Goal: Task Accomplishment & Management: Use online tool/utility

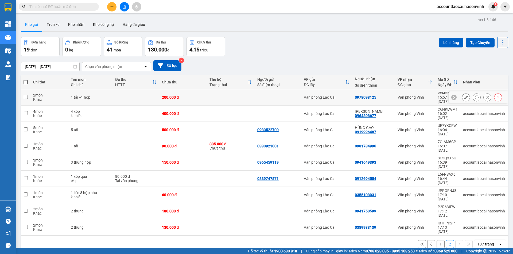
click at [429, 95] on div "Văn phòng Vinh" at bounding box center [414, 97] width 35 height 4
checkbox input "true"
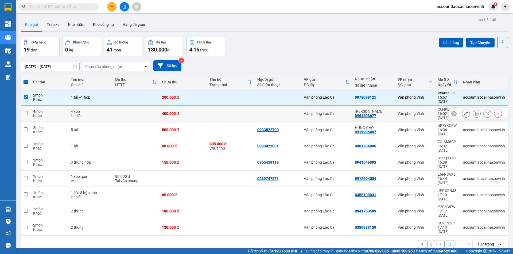
click at [425, 112] on div "Văn phòng Vinh" at bounding box center [414, 114] width 35 height 4
checkbox input "true"
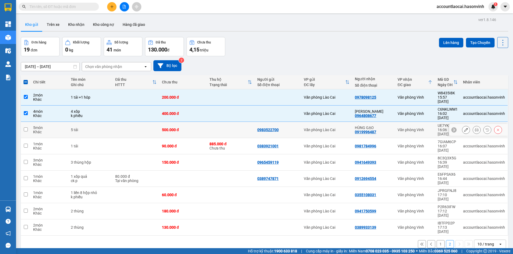
click at [425, 128] on div "Văn phòng Vinh" at bounding box center [414, 130] width 35 height 4
checkbox input "true"
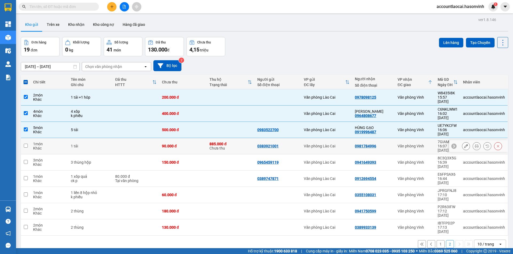
click at [417, 138] on td "Văn phòng Vinh" at bounding box center [415, 146] width 40 height 16
checkbox input "true"
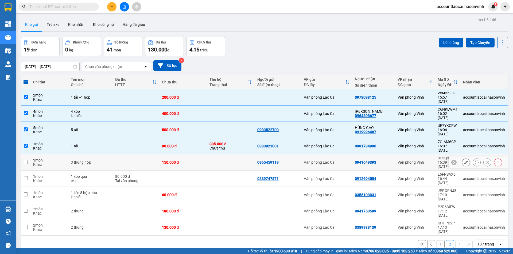
click at [407, 160] on div "Văn phòng Vinh" at bounding box center [414, 162] width 35 height 4
checkbox input "true"
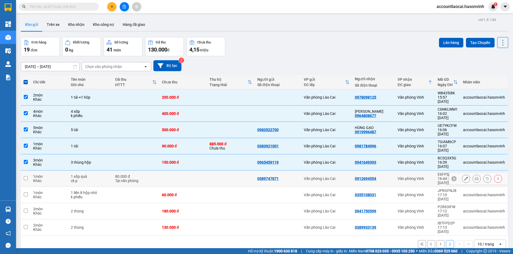
click at [214, 171] on td at bounding box center [231, 179] width 48 height 16
checkbox input "true"
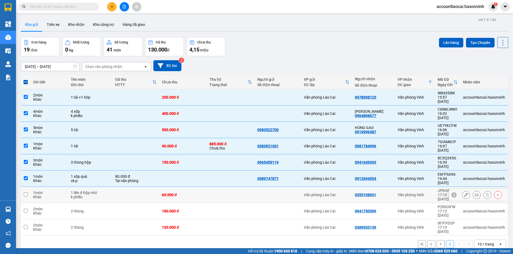
click at [212, 187] on td at bounding box center [231, 195] width 48 height 16
checkbox input "true"
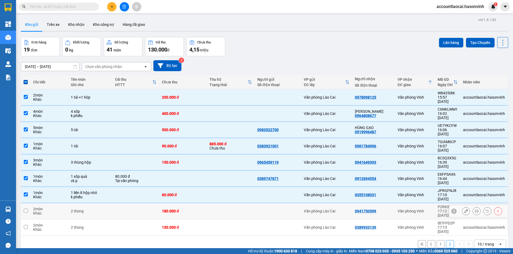
click at [211, 203] on td at bounding box center [231, 211] width 48 height 16
checkbox input "true"
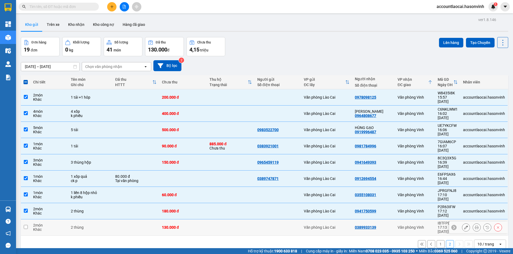
drag, startPoint x: 212, startPoint y: 191, endPoint x: 307, endPoint y: 178, distance: 95.6
click at [213, 220] on td at bounding box center [231, 228] width 48 height 16
checkbox input "true"
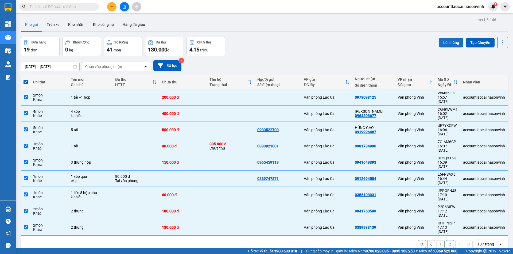
click at [452, 42] on button "Lên hàng" at bounding box center [451, 43] width 24 height 10
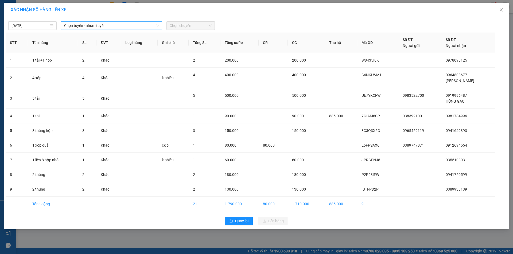
drag, startPoint x: 110, startPoint y: 22, endPoint x: 104, endPoint y: 29, distance: 9.3
click at [108, 24] on span "Chọn tuyến - nhóm tuyến" at bounding box center [111, 26] width 95 height 8
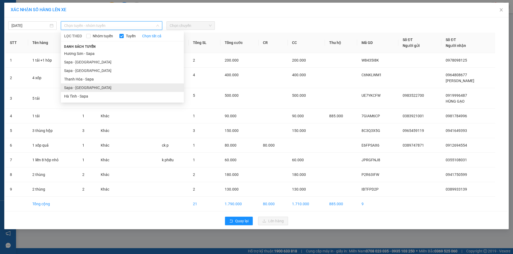
click at [82, 89] on li "Sapa - [GEOGRAPHIC_DATA]" at bounding box center [122, 88] width 123 height 9
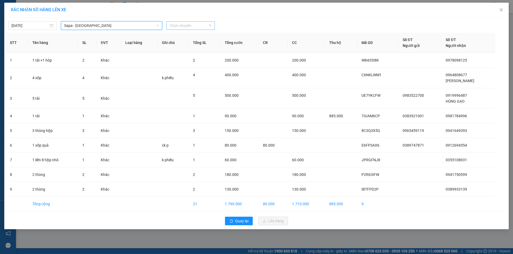
click at [194, 25] on span "Chọn chuyến" at bounding box center [190, 26] width 42 height 8
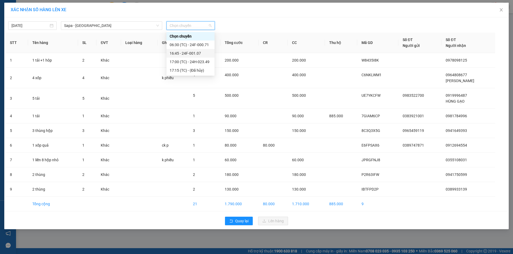
click at [200, 50] on div "16:45 - 24F-001.07" at bounding box center [190, 53] width 42 height 6
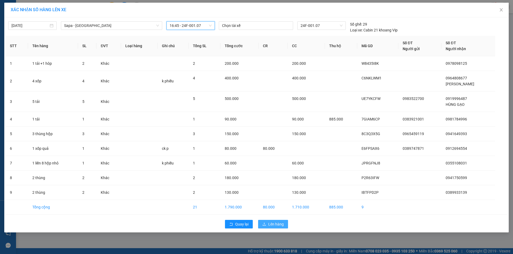
click at [271, 228] on button "Lên hàng" at bounding box center [273, 224] width 30 height 9
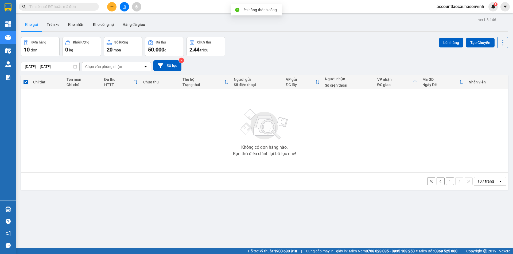
click at [446, 182] on button "1" at bounding box center [450, 182] width 8 height 8
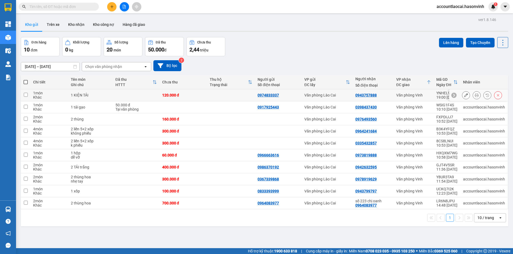
click at [140, 95] on td at bounding box center [136, 95] width 47 height 12
checkbox input "true"
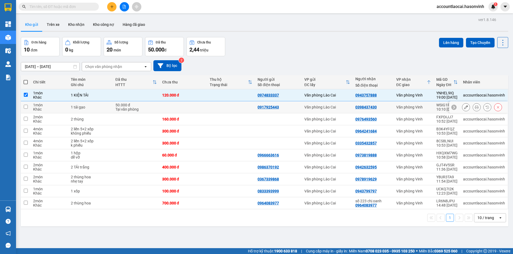
click at [141, 112] on td "50.000 đ Tại văn phòng" at bounding box center [136, 107] width 47 height 12
checkbox input "true"
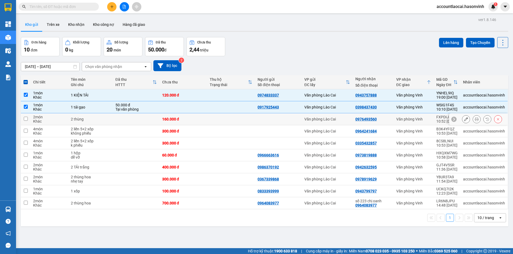
click at [148, 121] on td at bounding box center [136, 119] width 47 height 12
checkbox input "true"
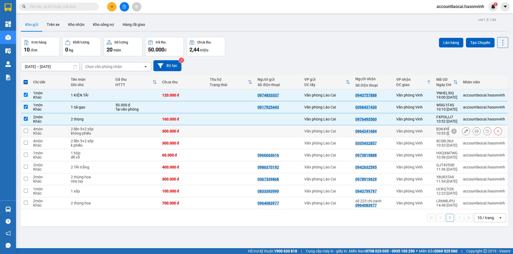
click at [148, 131] on td at bounding box center [136, 131] width 47 height 12
checkbox input "true"
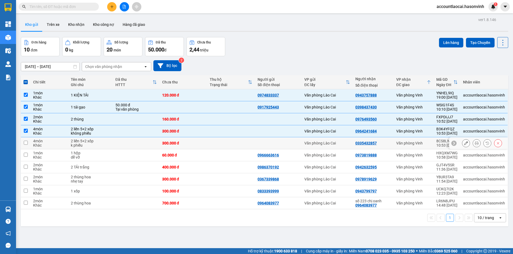
click at [151, 142] on td at bounding box center [136, 143] width 47 height 12
checkbox input "true"
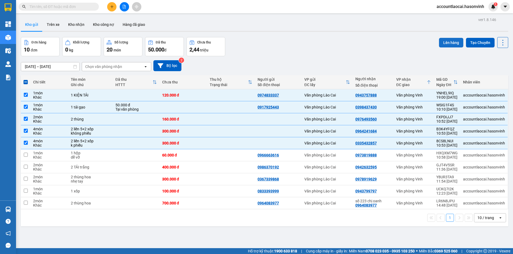
click at [448, 39] on button "Lên hàng" at bounding box center [451, 43] width 24 height 10
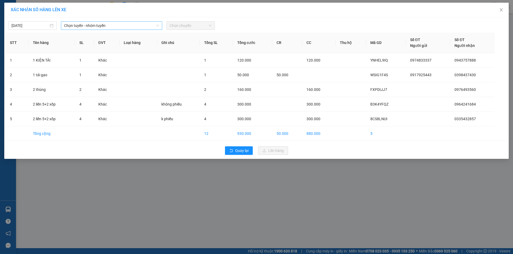
click at [98, 25] on span "Chọn tuyến - nhóm tuyến" at bounding box center [111, 26] width 95 height 8
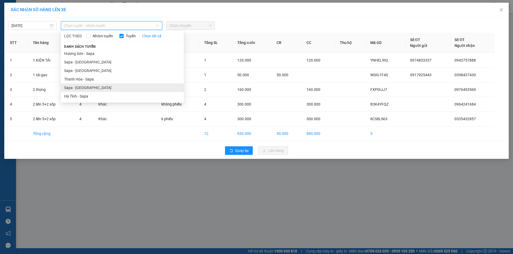
click at [87, 86] on li "Sapa - [GEOGRAPHIC_DATA]" at bounding box center [122, 88] width 123 height 9
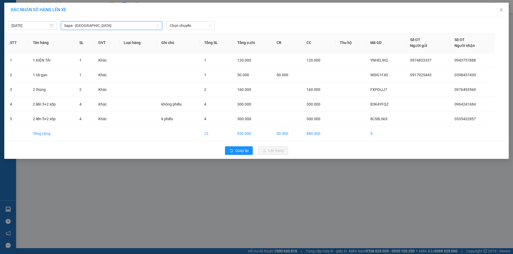
drag, startPoint x: 81, startPoint y: 25, endPoint x: 80, endPoint y: 34, distance: 9.0
click at [81, 26] on span "Sapa - [GEOGRAPHIC_DATA]" at bounding box center [111, 26] width 95 height 8
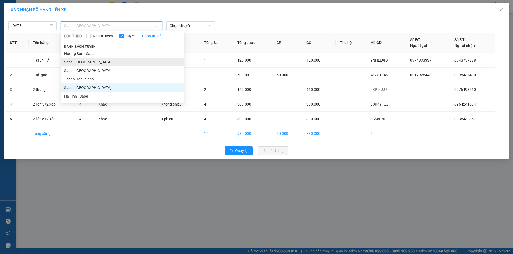
click at [80, 61] on li "Sapa - [GEOGRAPHIC_DATA]" at bounding box center [122, 62] width 123 height 9
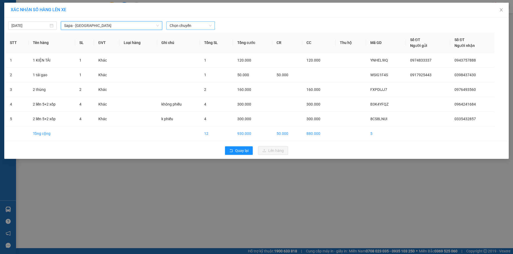
click at [184, 26] on span "Chọn chuyến" at bounding box center [190, 26] width 42 height 8
click at [197, 44] on div "17:30 - 24H-034.11" at bounding box center [190, 45] width 42 height 6
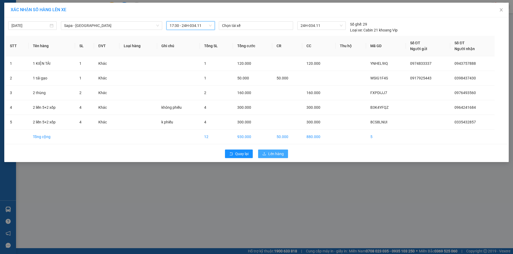
click at [270, 153] on span "Lên hàng" at bounding box center [275, 154] width 15 height 6
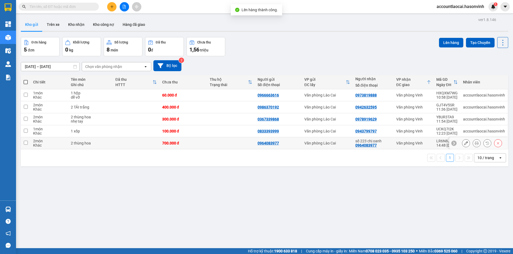
click at [150, 140] on td at bounding box center [136, 143] width 47 height 12
checkbox input "true"
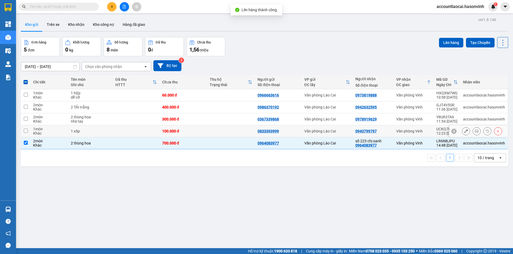
click at [148, 131] on td at bounding box center [136, 131] width 47 height 12
checkbox input "true"
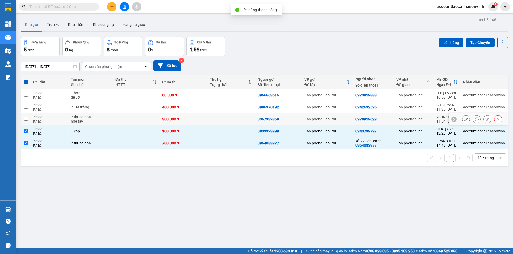
click at [152, 120] on td at bounding box center [136, 119] width 47 height 12
checkbox input "true"
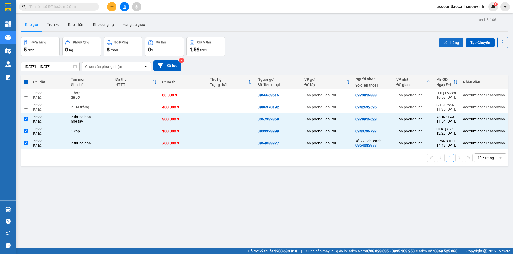
click at [449, 43] on button "Lên hàng" at bounding box center [451, 43] width 24 height 10
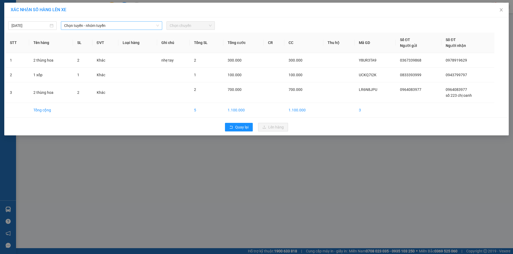
click at [111, 25] on span "Chọn tuyến - nhóm tuyến" at bounding box center [111, 26] width 95 height 8
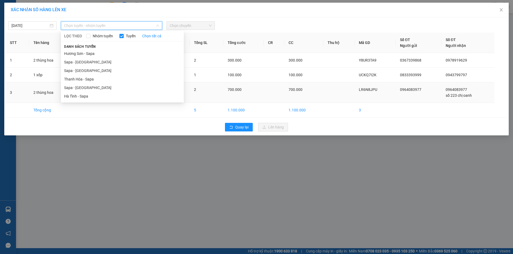
click at [90, 87] on li "Sapa - [GEOGRAPHIC_DATA]" at bounding box center [122, 88] width 123 height 9
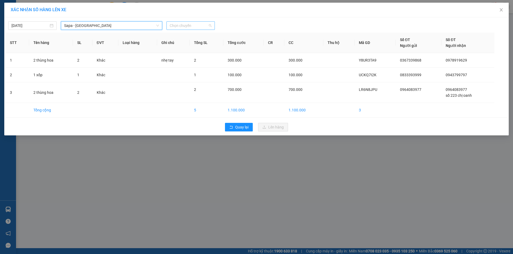
click at [199, 26] on span "Chọn chuyến" at bounding box center [190, 26] width 42 height 8
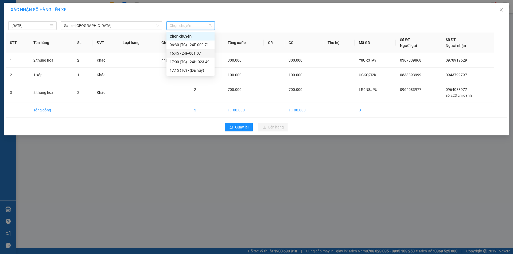
click at [205, 52] on div "16:45 - 24F-001.07" at bounding box center [190, 53] width 42 height 6
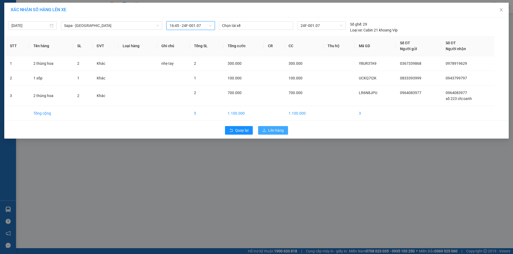
click at [275, 132] on span "Lên hàng" at bounding box center [275, 131] width 15 height 6
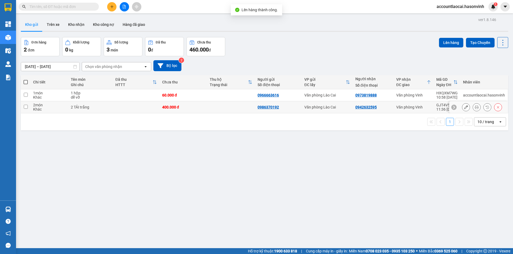
click at [198, 108] on div "400.000 đ" at bounding box center [183, 107] width 42 height 4
checkbox input "true"
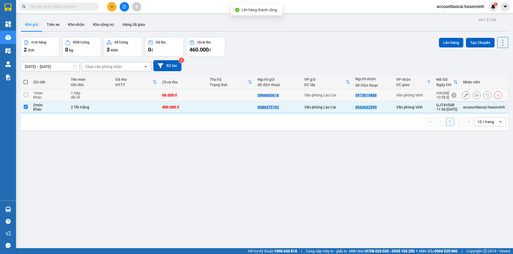
drag, startPoint x: 204, startPoint y: 97, endPoint x: 212, endPoint y: 97, distance: 8.5
click at [204, 97] on td "60.000 đ" at bounding box center [183, 95] width 48 height 12
checkbox input "true"
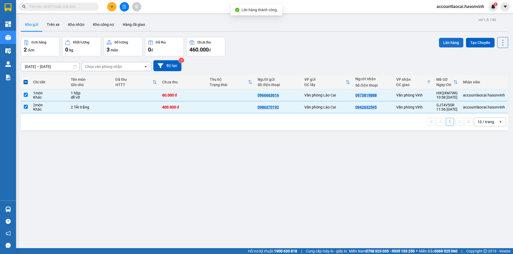
click at [451, 44] on button "Lên hàng" at bounding box center [451, 43] width 24 height 10
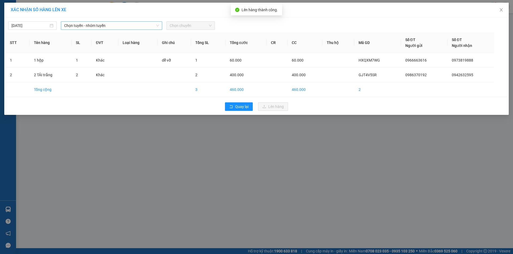
click at [104, 27] on span "Chọn tuyến - nhóm tuyến" at bounding box center [111, 26] width 95 height 8
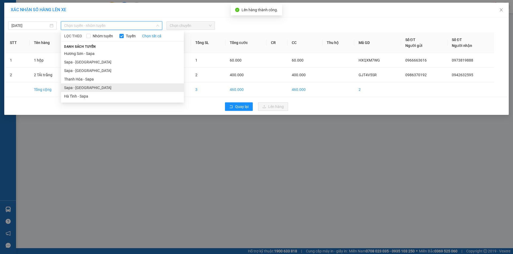
click at [82, 88] on li "Sapa - [GEOGRAPHIC_DATA]" at bounding box center [122, 88] width 123 height 9
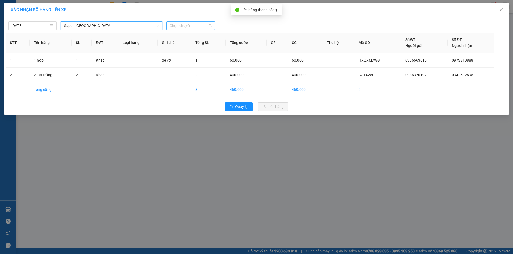
click at [202, 26] on span "Chọn chuyến" at bounding box center [190, 26] width 42 height 8
click at [103, 24] on span "Sapa - [GEOGRAPHIC_DATA]" at bounding box center [111, 26] width 95 height 8
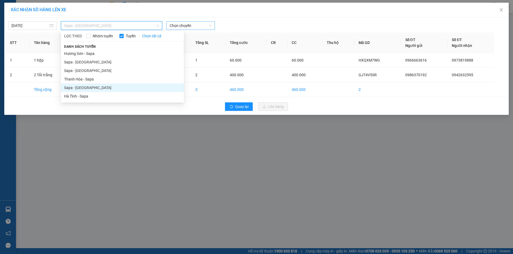
click at [194, 26] on span "Chọn chuyến" at bounding box center [190, 26] width 42 height 8
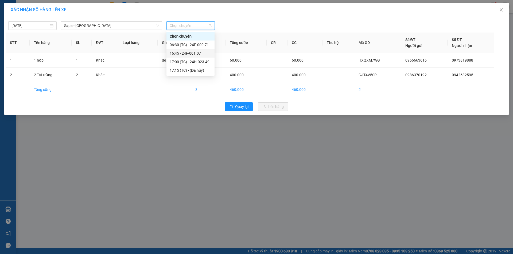
click at [201, 50] on div "16:45 - 24F-001.07" at bounding box center [190, 53] width 48 height 9
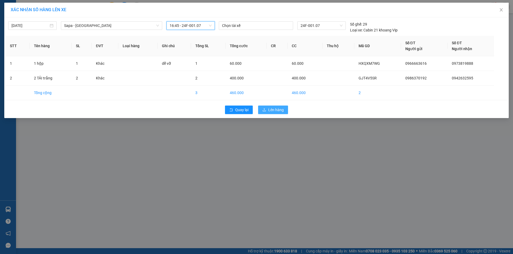
click at [275, 109] on span "Lên hàng" at bounding box center [275, 110] width 15 height 6
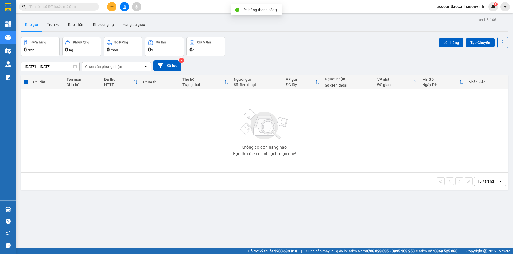
drag, startPoint x: 125, startPoint y: 7, endPoint x: 107, endPoint y: 13, distance: 19.5
click at [125, 7] on icon "file-add" at bounding box center [124, 7] width 4 height 4
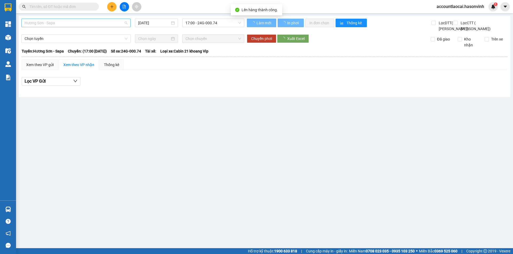
click at [80, 22] on span "Hương Sơn - Sapa" at bounding box center [76, 23] width 103 height 8
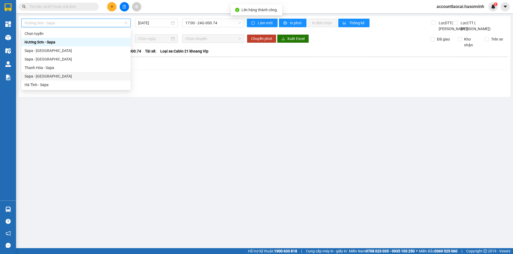
click at [52, 80] on div "Sapa - [GEOGRAPHIC_DATA]" at bounding box center [75, 76] width 109 height 9
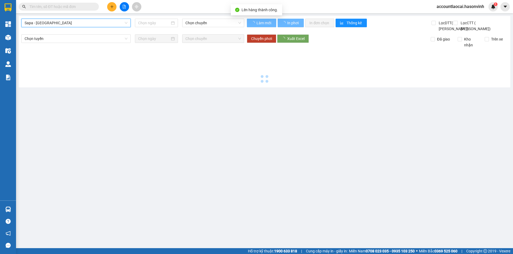
type input "[DATE]"
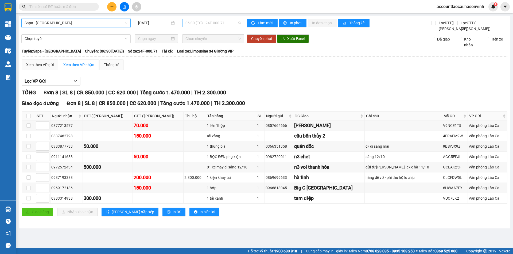
click at [211, 23] on span "06:30 (TC) - 24F-000.71" at bounding box center [213, 23] width 56 height 8
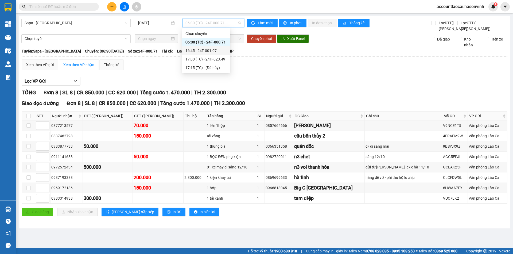
click at [219, 51] on div "16:45 - 24F-001.07" at bounding box center [206, 51] width 42 height 6
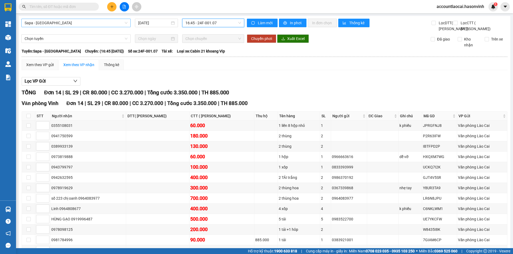
click at [71, 25] on span "Sapa - [GEOGRAPHIC_DATA]" at bounding box center [76, 23] width 103 height 8
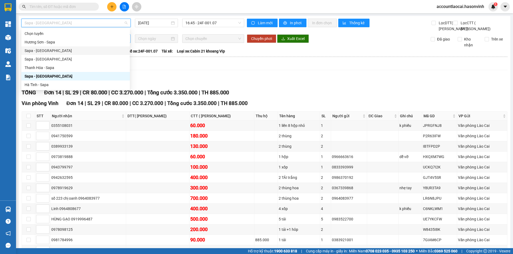
click at [56, 51] on div "Sapa - [GEOGRAPHIC_DATA]" at bounding box center [76, 51] width 102 height 6
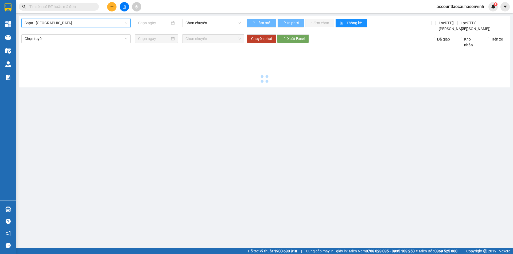
type input "[DATE]"
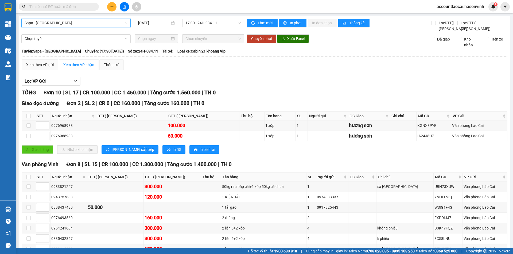
scroll to position [56, 0]
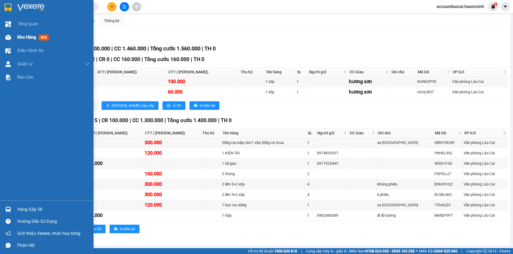
click at [31, 36] on span "Kho hàng" at bounding box center [26, 37] width 19 height 5
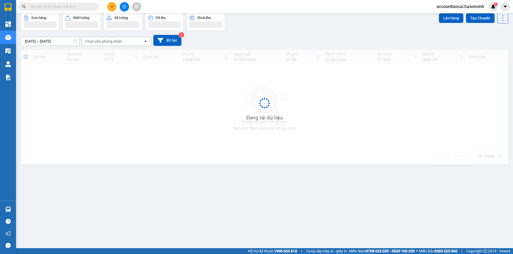
scroll to position [25, 0]
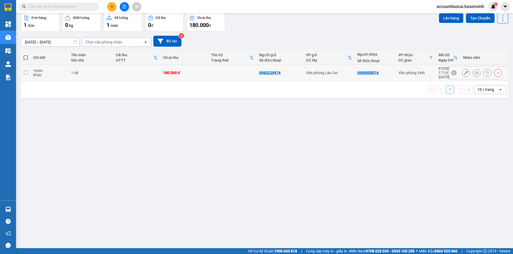
click at [429, 71] on div "Văn phòng Vinh" at bounding box center [415, 73] width 35 height 4
checkbox input "true"
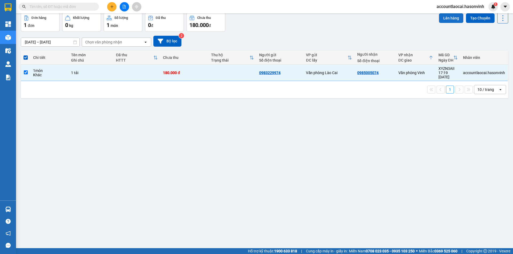
click at [447, 19] on button "Lên hàng" at bounding box center [451, 18] width 24 height 10
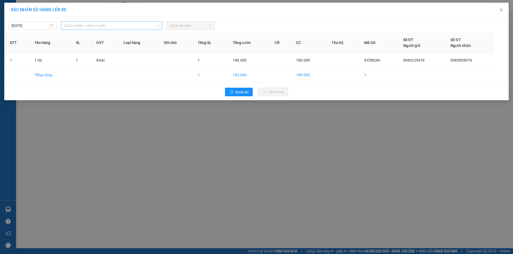
click at [109, 24] on span "Chọn tuyến - nhóm tuyến" at bounding box center [111, 26] width 95 height 8
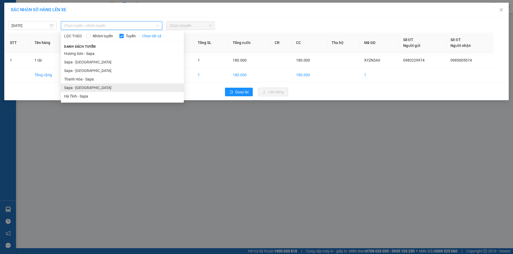
click at [84, 88] on li "Sapa - [GEOGRAPHIC_DATA]" at bounding box center [122, 88] width 123 height 9
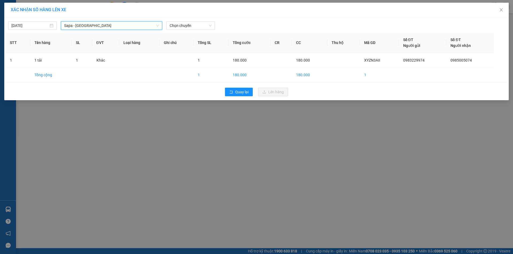
click at [92, 22] on span "Sapa - [GEOGRAPHIC_DATA]" at bounding box center [111, 26] width 95 height 8
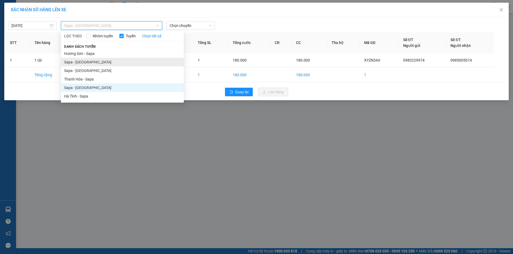
click at [87, 61] on li "Sapa - [GEOGRAPHIC_DATA]" at bounding box center [122, 62] width 123 height 9
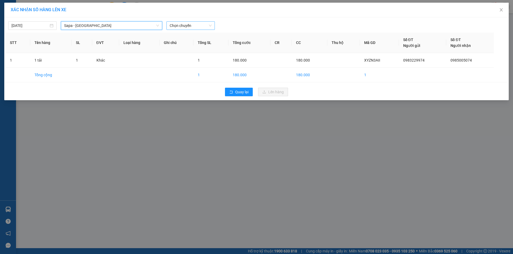
click at [189, 26] on span "Chọn chuyến" at bounding box center [190, 26] width 42 height 8
click at [195, 46] on div "17:30 - 24H-034.11" at bounding box center [190, 45] width 42 height 6
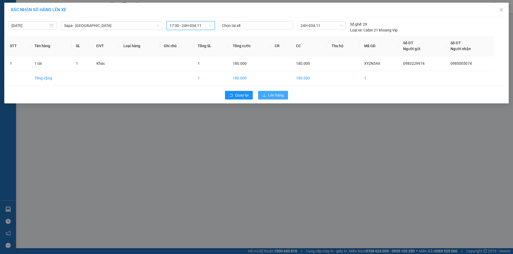
click at [269, 95] on span "Lên hàng" at bounding box center [275, 95] width 15 height 6
